Goal: Navigation & Orientation: Find specific page/section

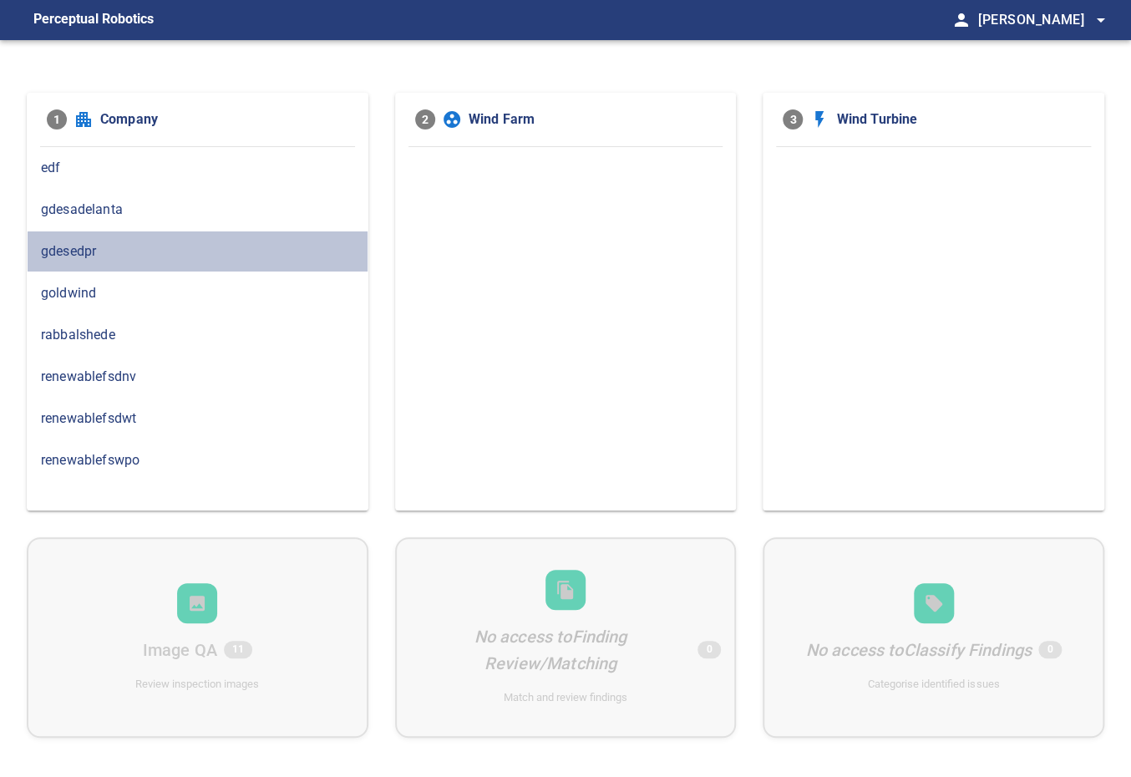
click at [127, 256] on span "gdesedpr" at bounding box center [197, 251] width 313 height 20
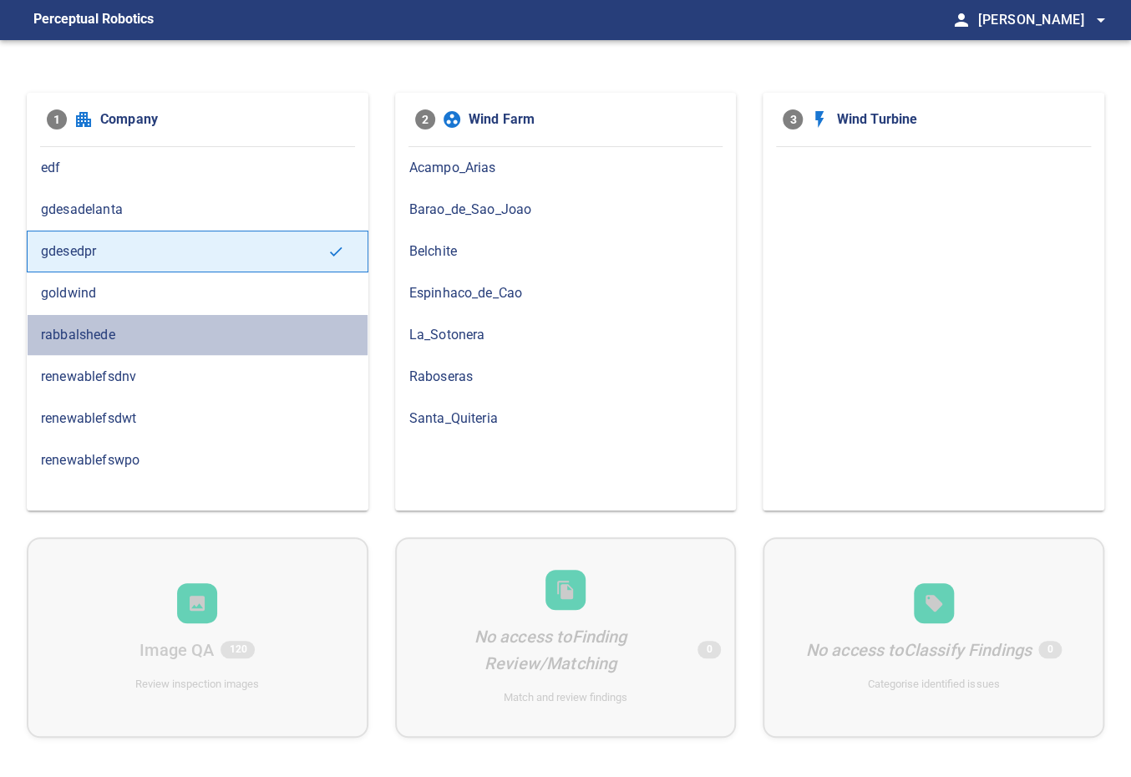
click at [110, 332] on span "rabbalshede" at bounding box center [197, 335] width 313 height 20
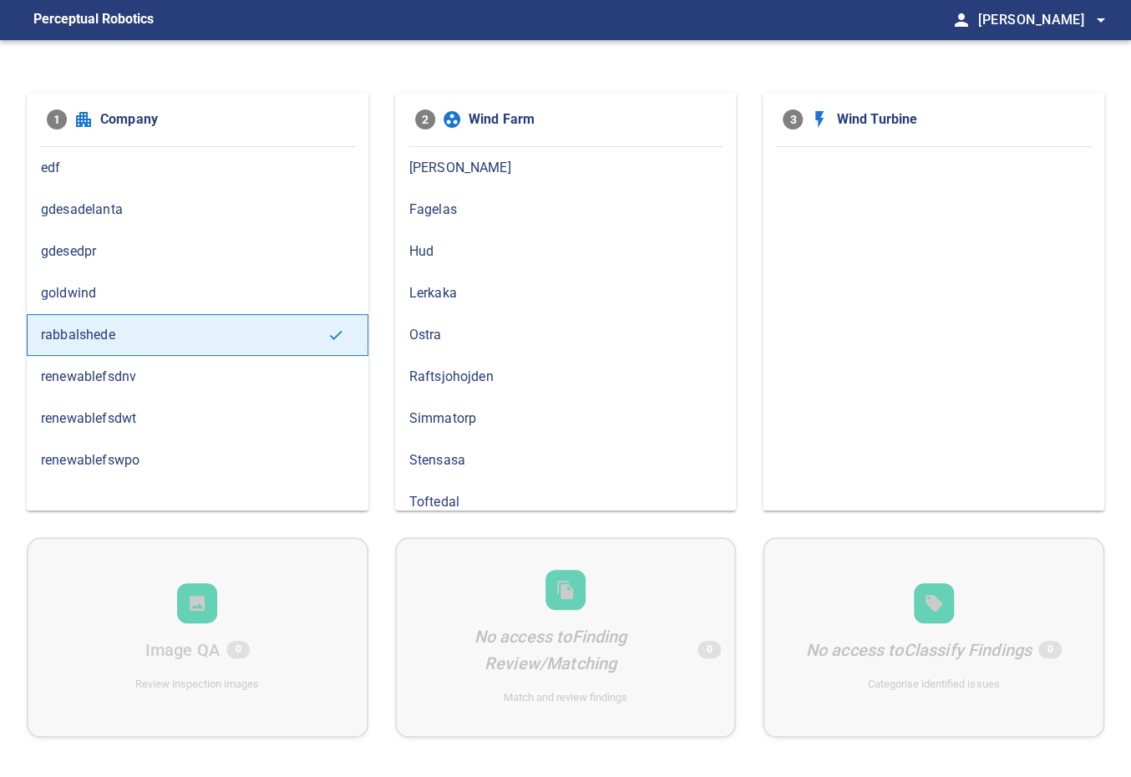
scroll to position [9, 0]
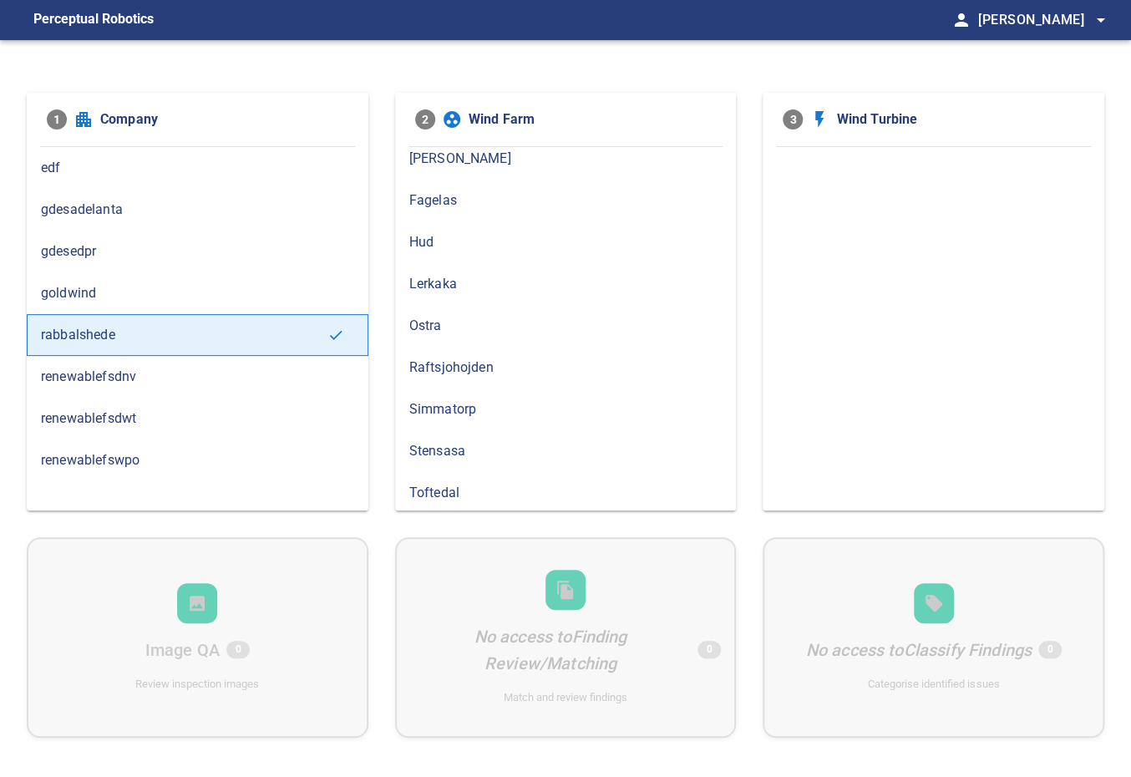
click at [428, 395] on div "Simmatorp" at bounding box center [566, 409] width 342 height 42
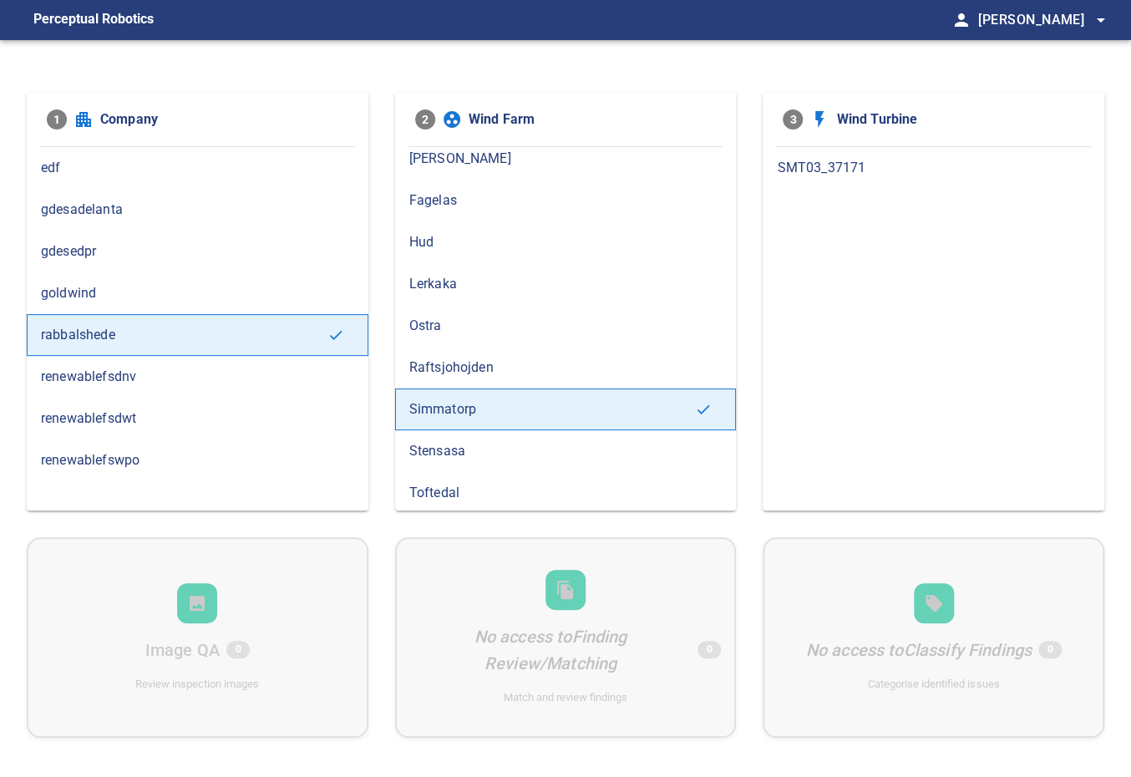
click at [442, 361] on span "Raftsjohojden" at bounding box center [565, 367] width 313 height 20
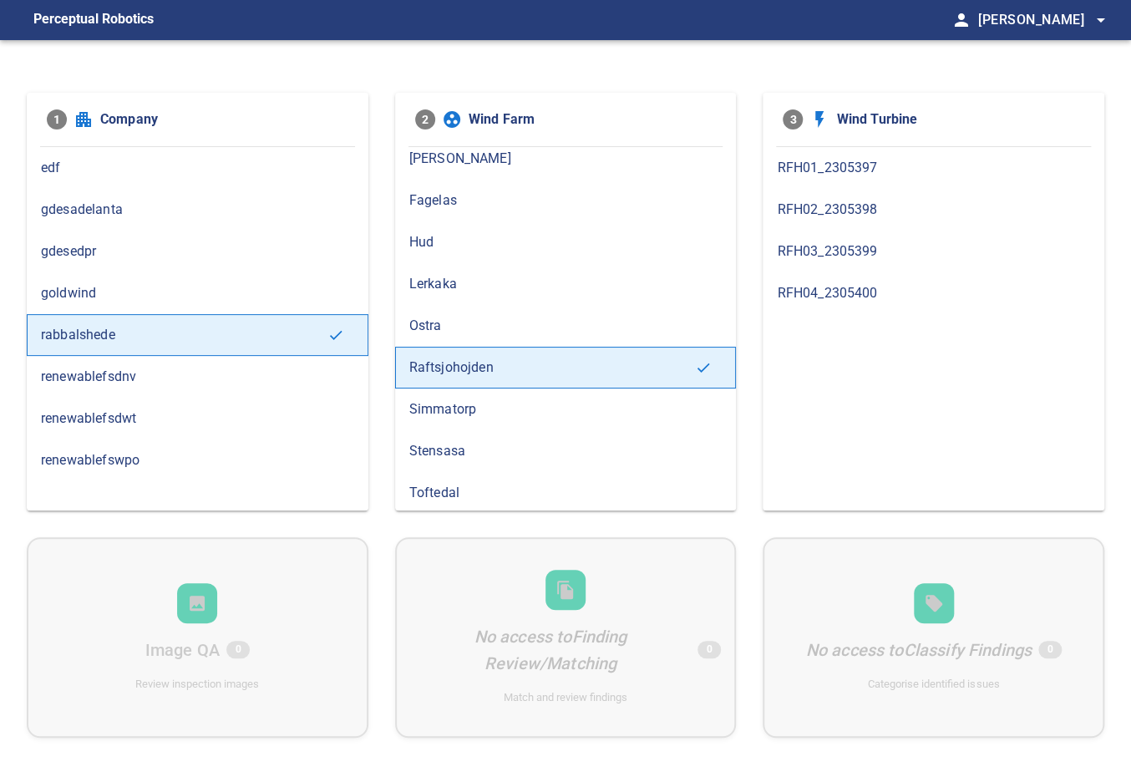
click at [435, 327] on span "Ostra" at bounding box center [565, 326] width 313 height 20
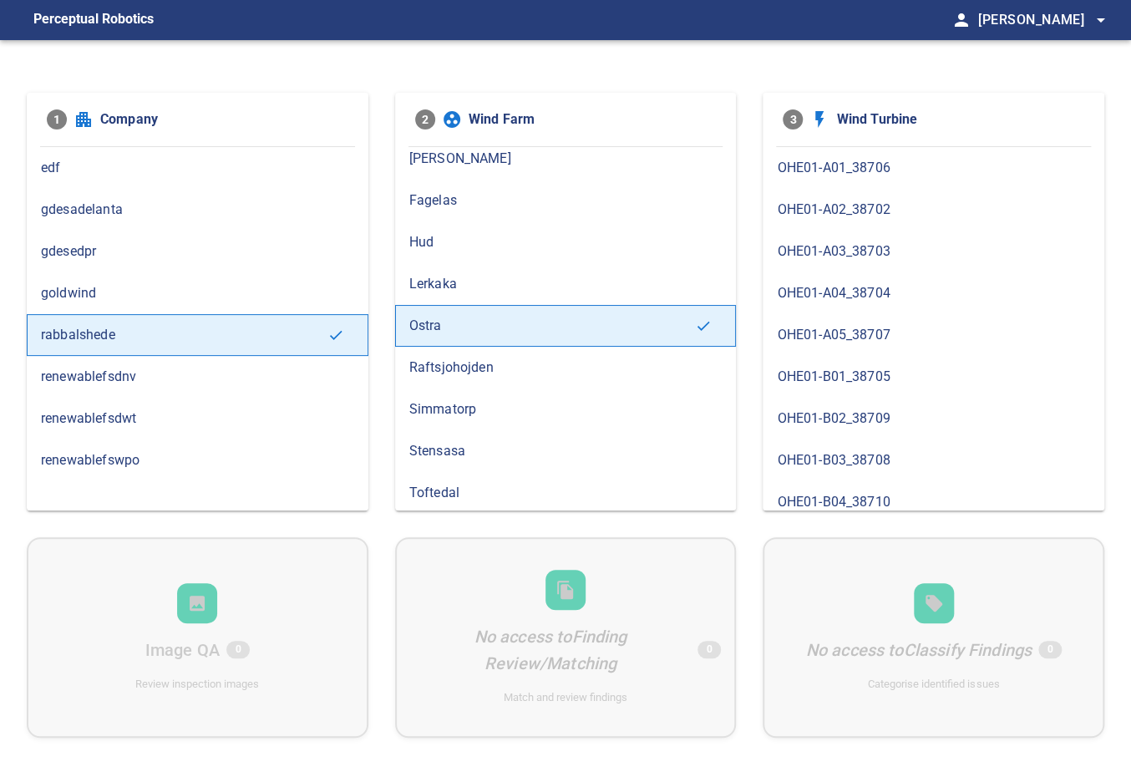
click at [447, 276] on span "Lerkaka" at bounding box center [565, 284] width 313 height 20
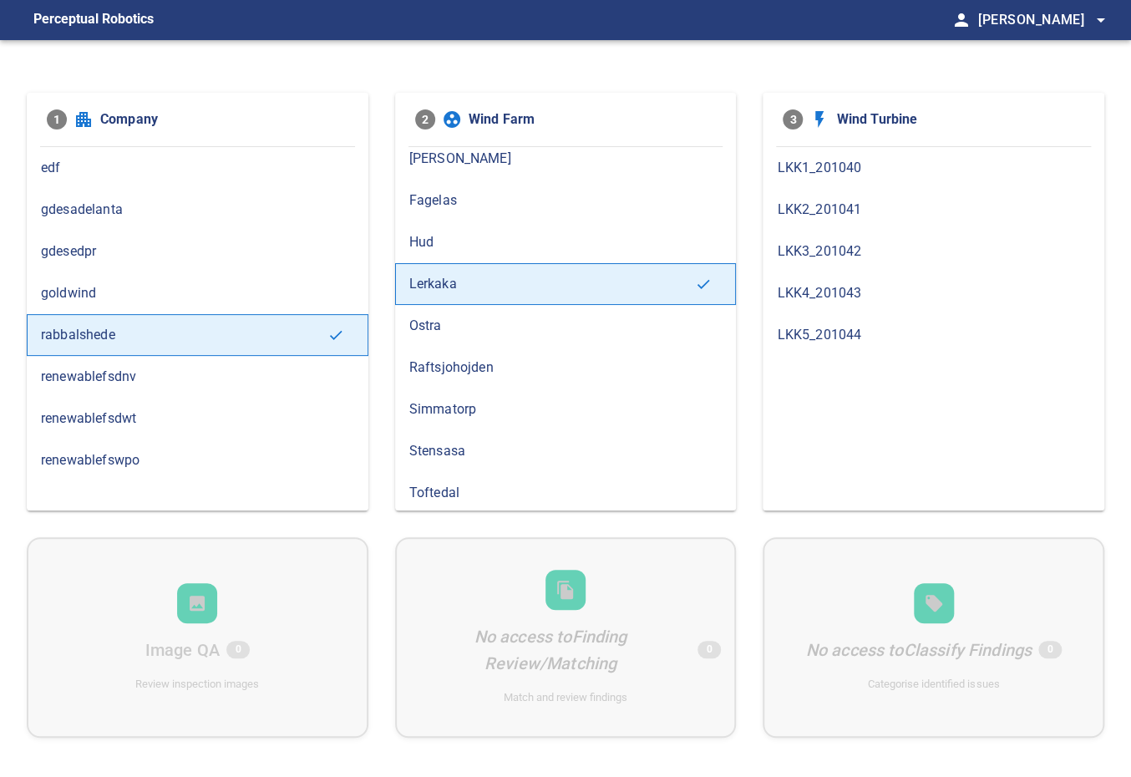
click at [125, 254] on span "gdesedpr" at bounding box center [197, 251] width 313 height 20
